Goal: Navigation & Orientation: Find specific page/section

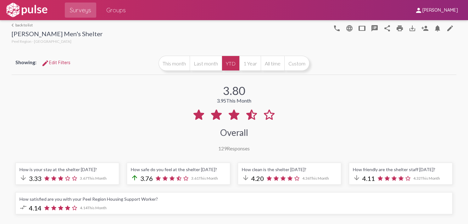
click at [194, 22] on div at bounding box center [217, 32] width 228 height 25
